Goal: Information Seeking & Learning: Learn about a topic

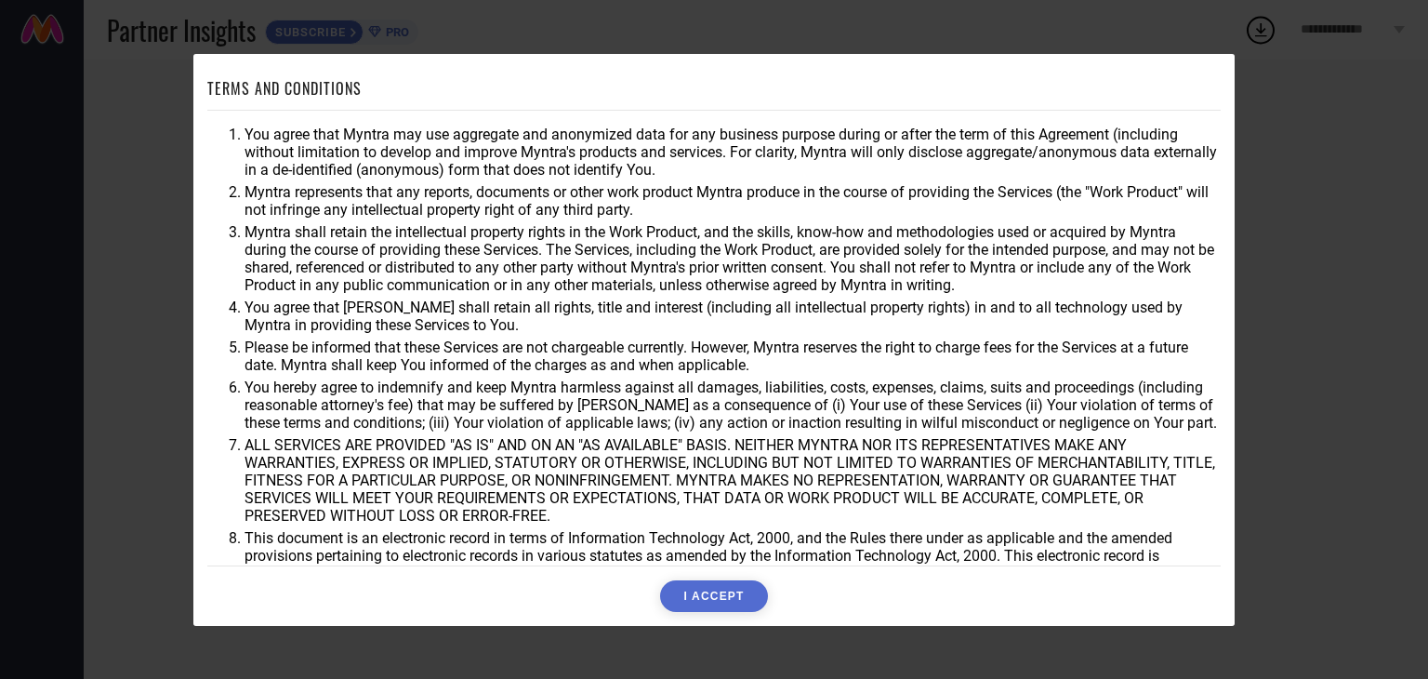
click at [737, 595] on button "I ACCEPT" at bounding box center [713, 596] width 107 height 32
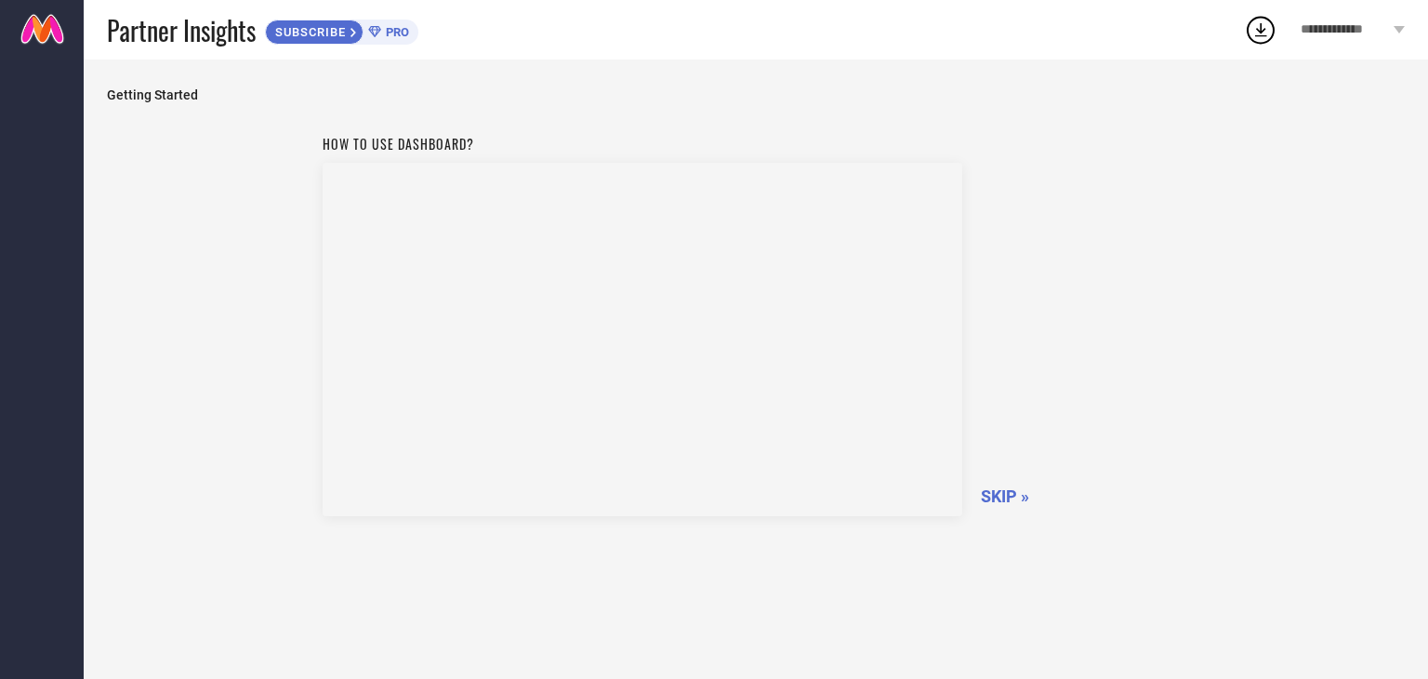
click at [1015, 491] on span "SKIP »" at bounding box center [1005, 496] width 48 height 20
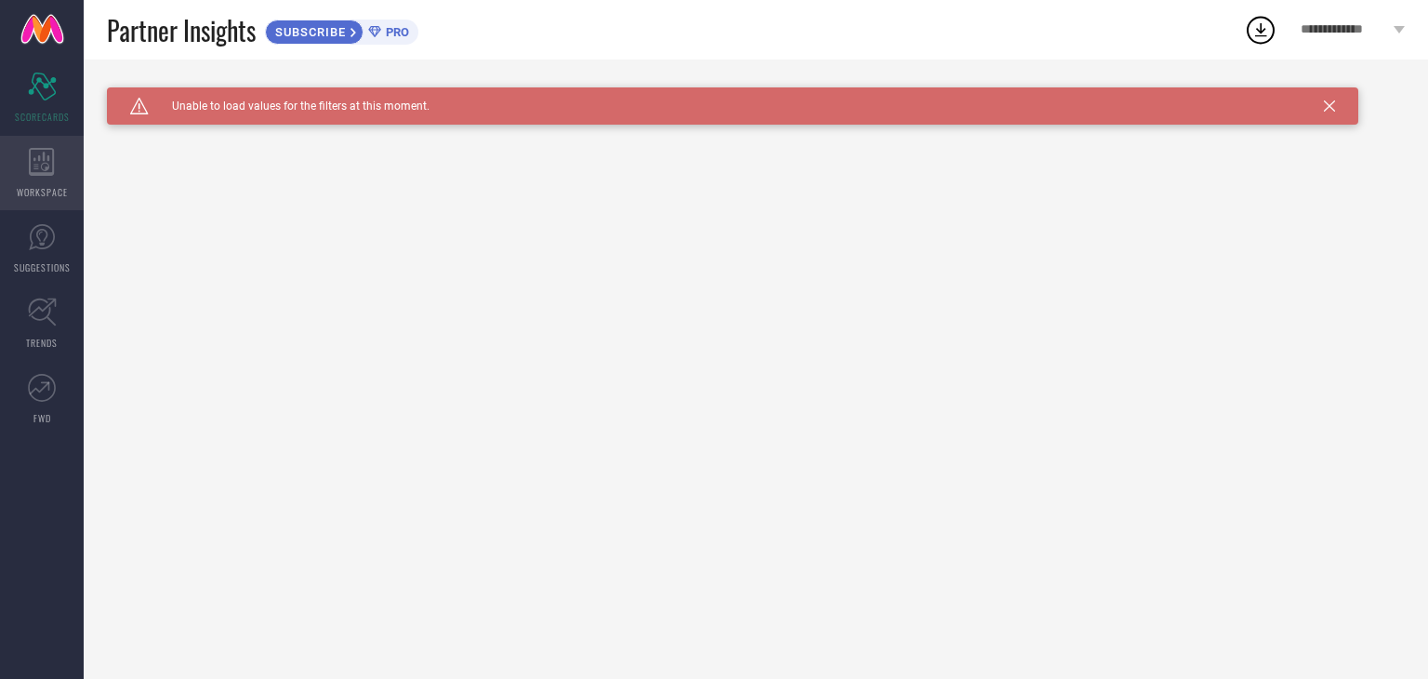
click at [47, 149] on icon at bounding box center [41, 162] width 25 height 28
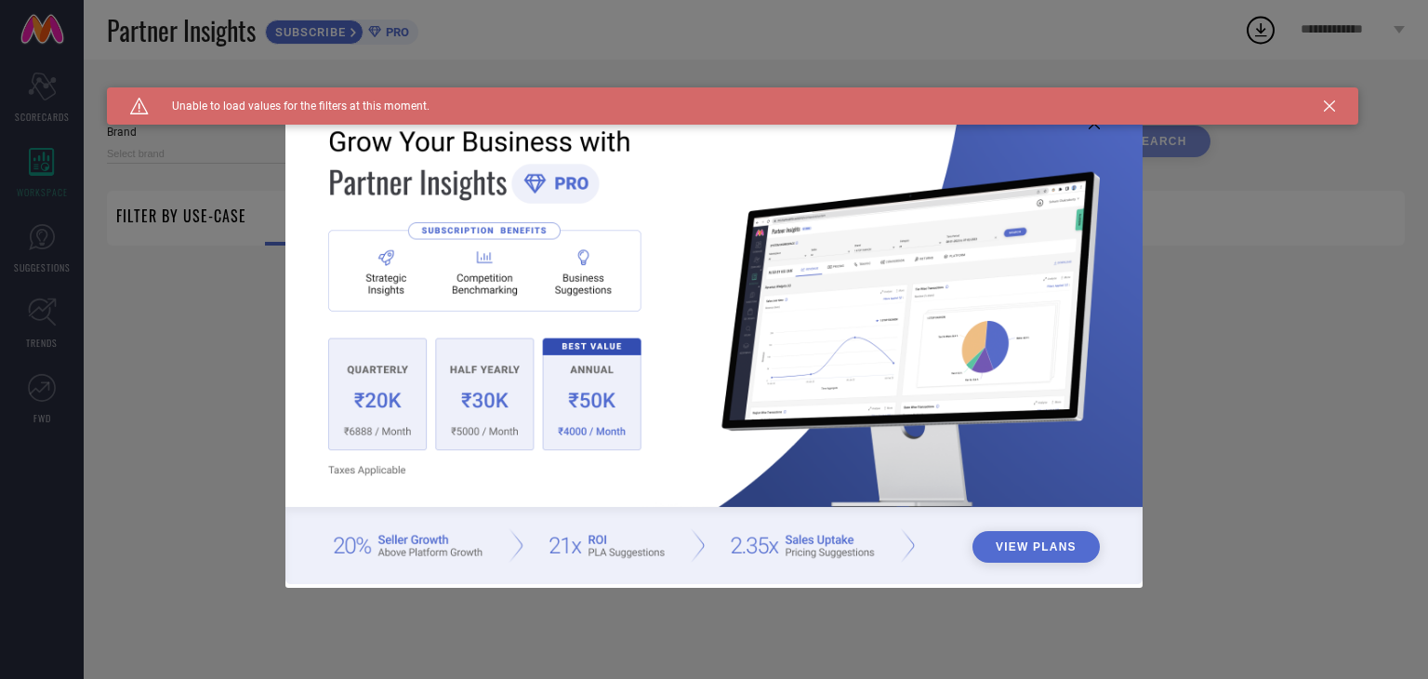
type input "1 STOP FASHION"
type input "All"
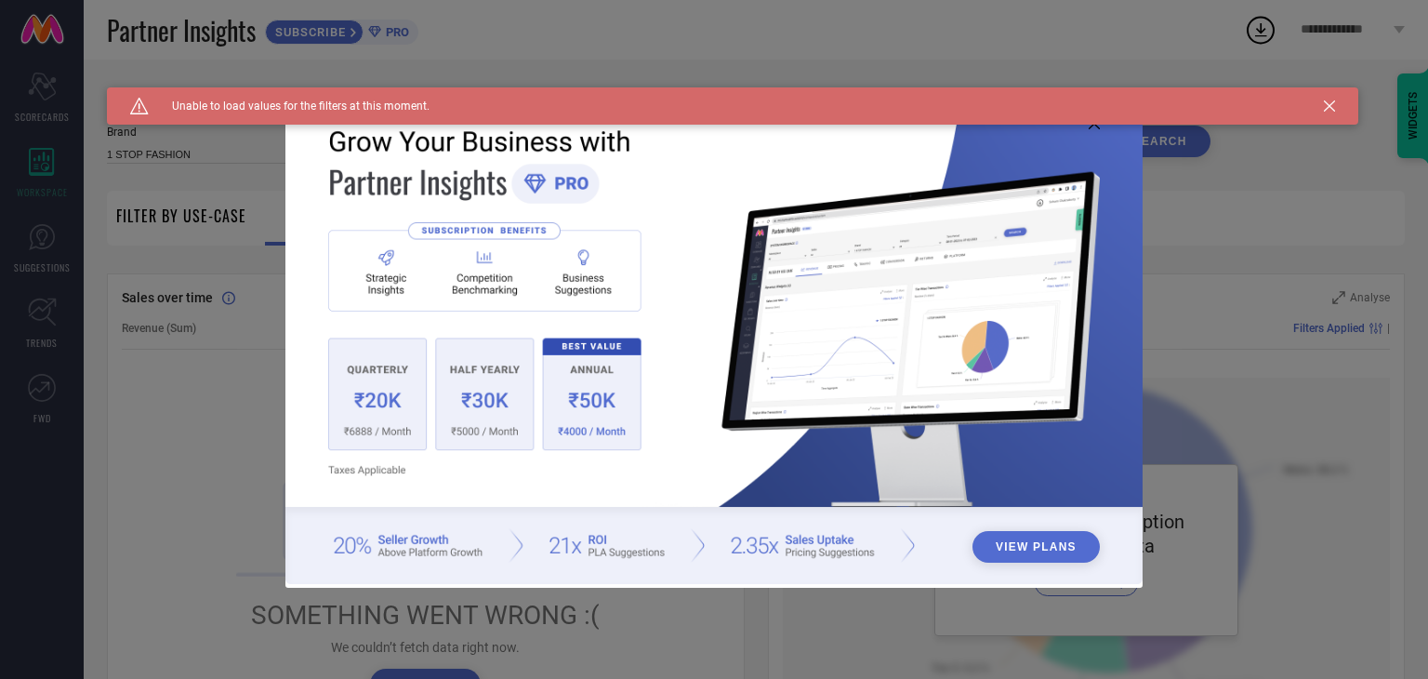
click at [1078, 124] on div "Caution Created with Sketch. Unable to load values for the filters at this mome…" at bounding box center [733, 105] width 1252 height 37
click at [1097, 129] on img at bounding box center [714, 337] width 857 height 493
click at [1330, 105] on icon at bounding box center [1329, 105] width 11 height 11
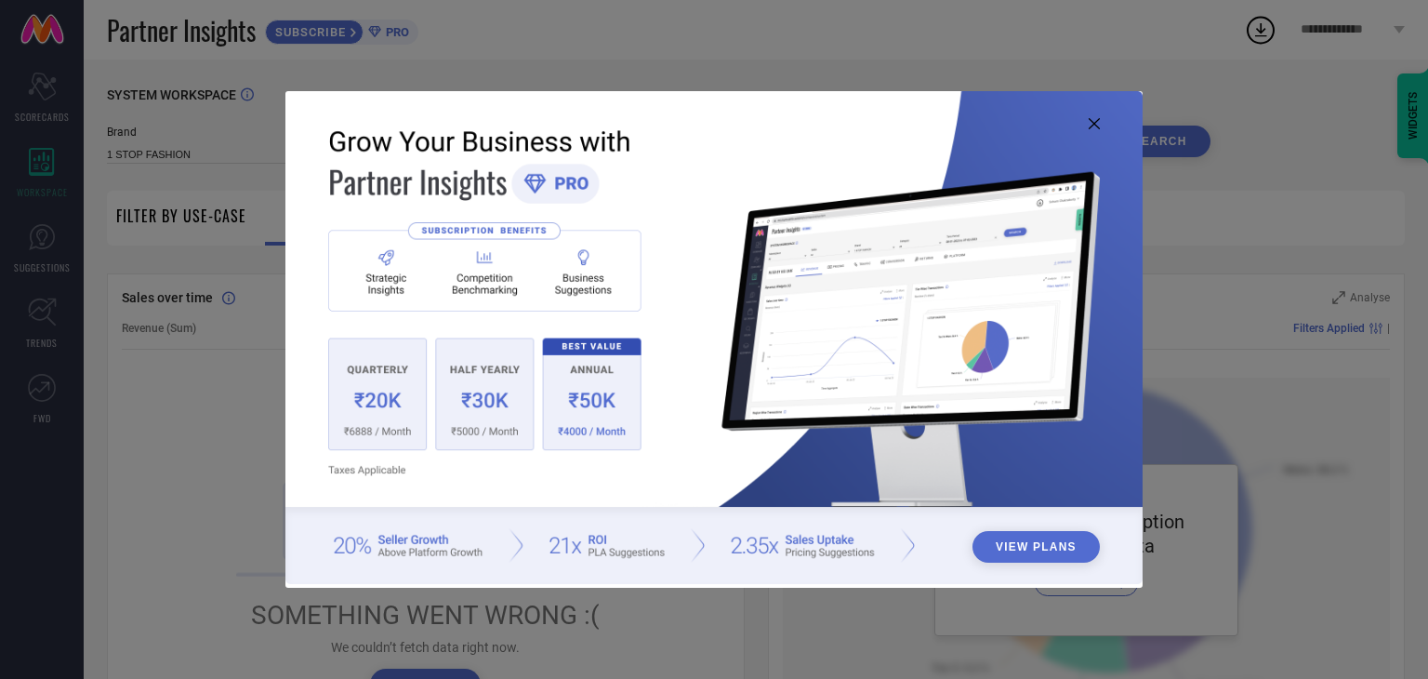
click at [1094, 107] on img at bounding box center [714, 337] width 857 height 493
click at [1095, 120] on icon at bounding box center [1094, 123] width 11 height 11
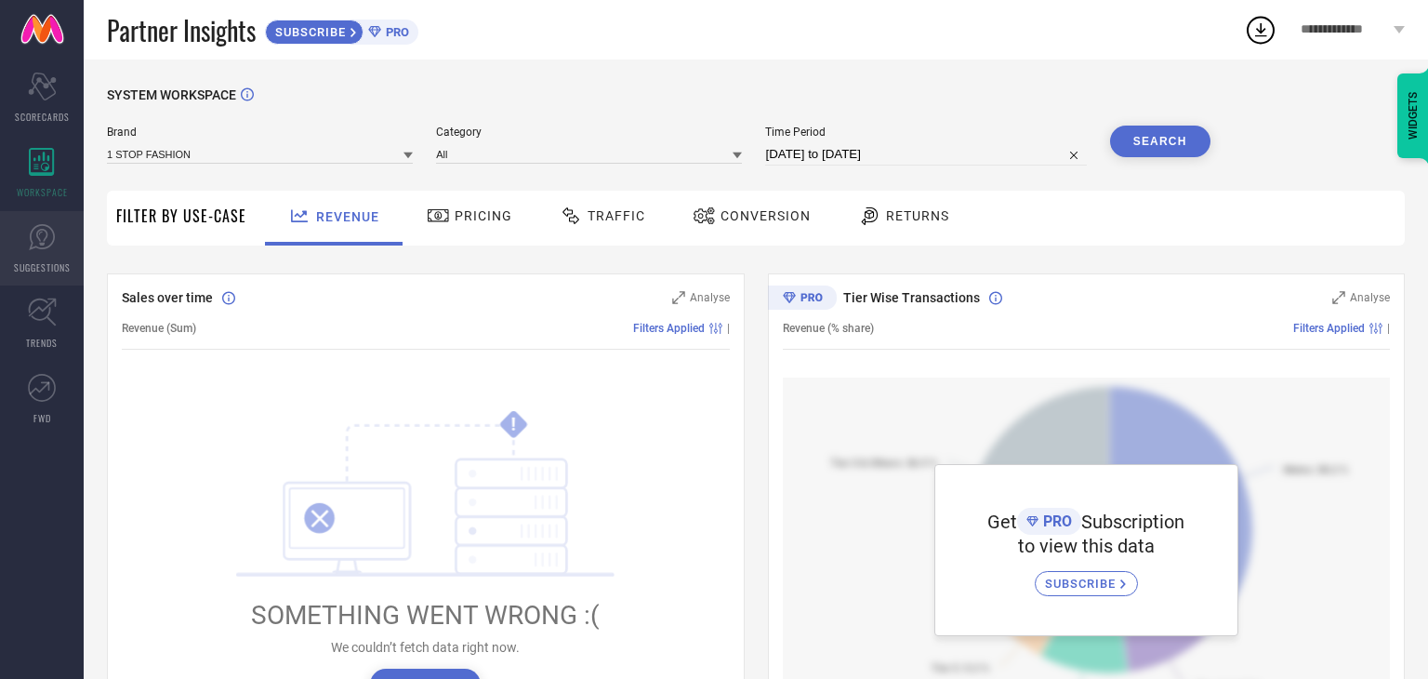
click at [32, 245] on icon at bounding box center [42, 237] width 26 height 26
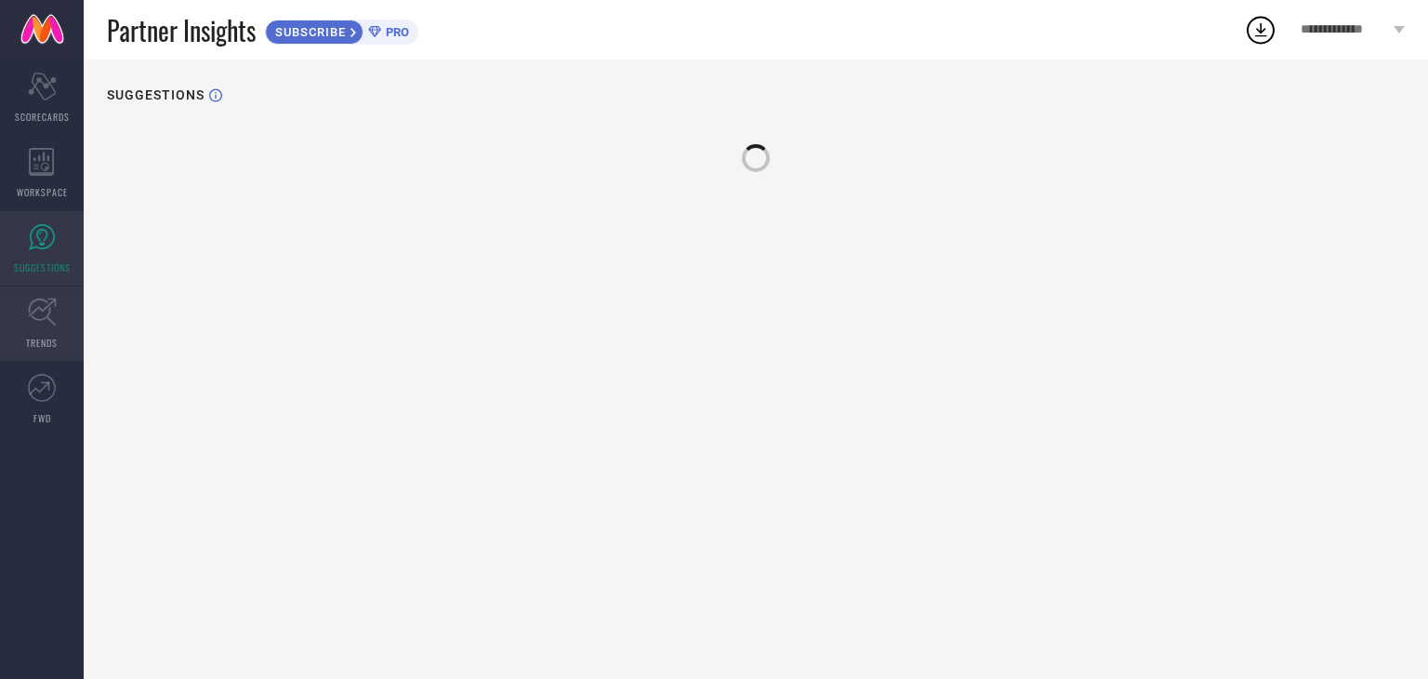
click at [48, 332] on link "TRENDS" at bounding box center [42, 323] width 84 height 74
